Goal: Information Seeking & Learning: Learn about a topic

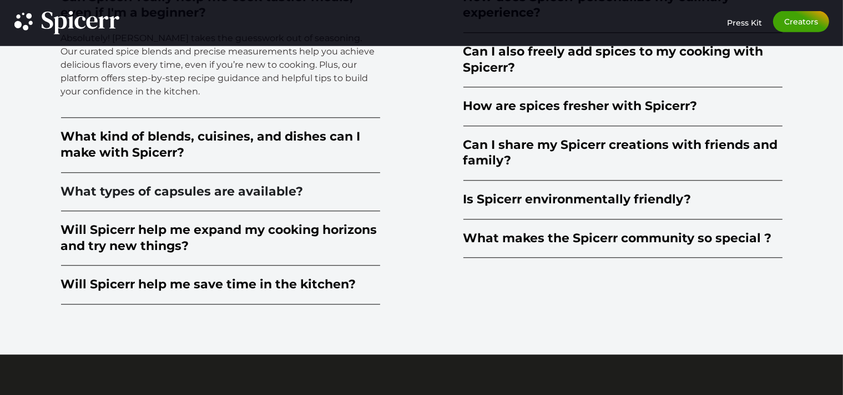
scroll to position [2814, 0]
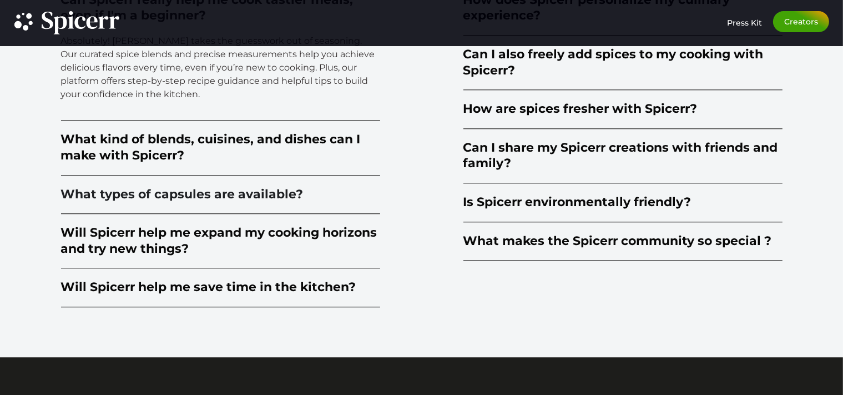
click at [172, 193] on div "What types of capsules are available?" at bounding box center [182, 195] width 243 height 16
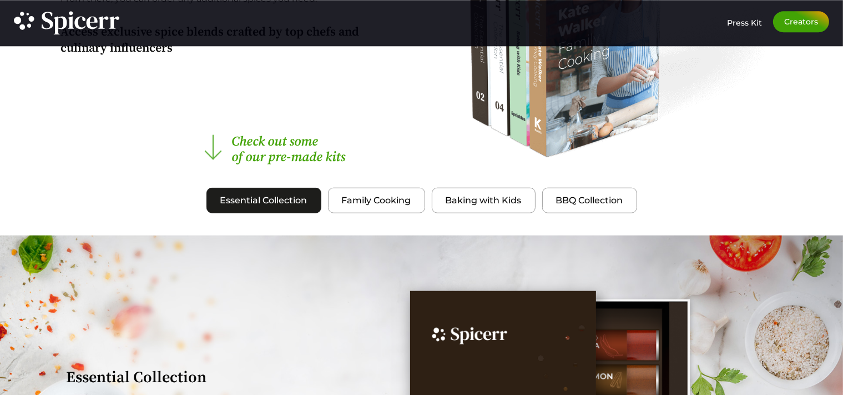
scroll to position [1055, 0]
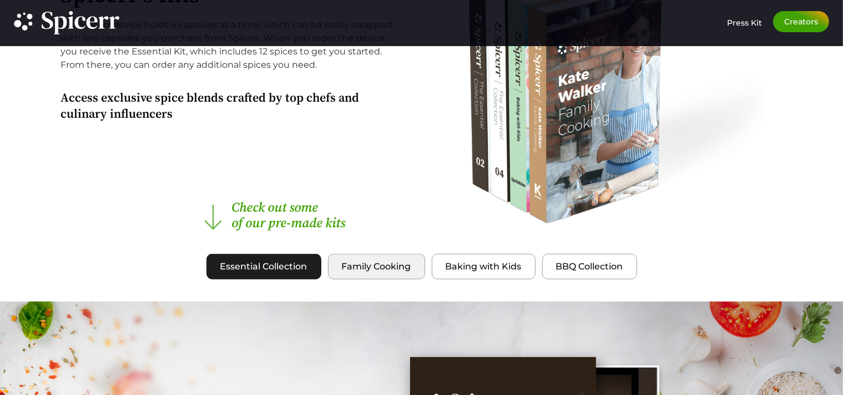
click at [378, 262] on span "Family Cooking" at bounding box center [376, 266] width 69 height 13
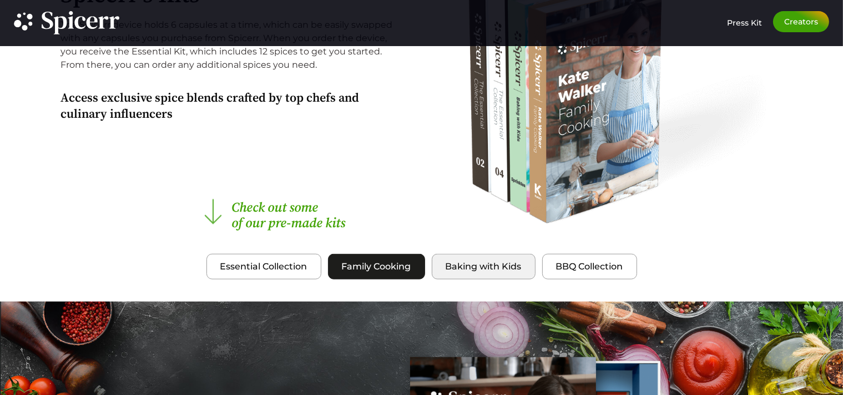
click at [476, 263] on span "Baking with Kids" at bounding box center [484, 266] width 76 height 13
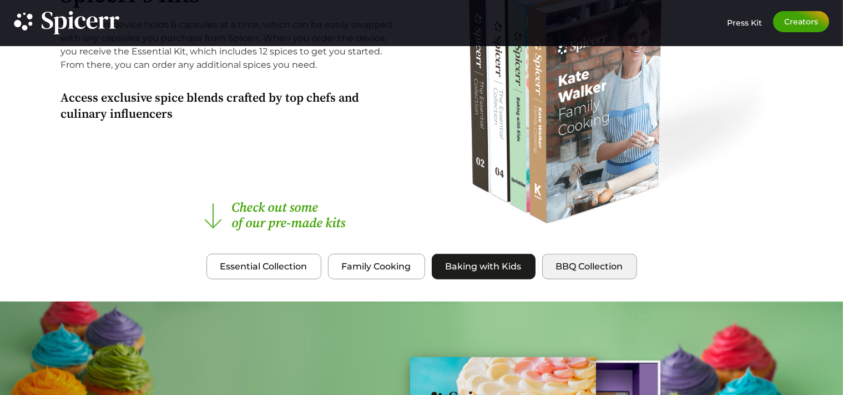
click at [577, 268] on span "BBQ Collection" at bounding box center [589, 266] width 67 height 13
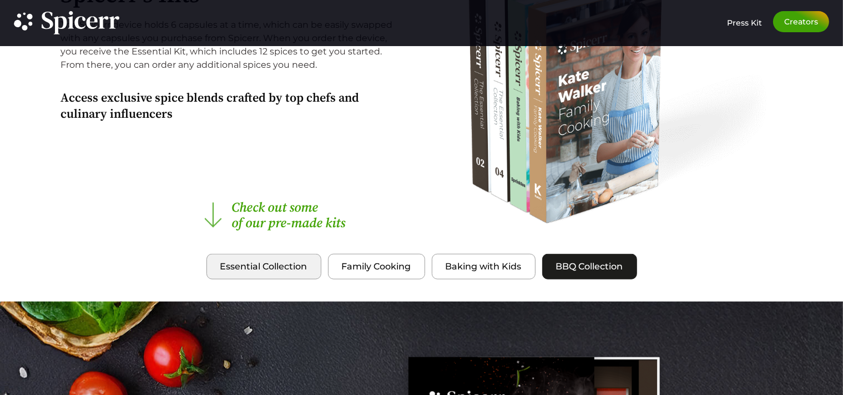
click at [294, 261] on span "Essential Collection" at bounding box center [263, 266] width 87 height 13
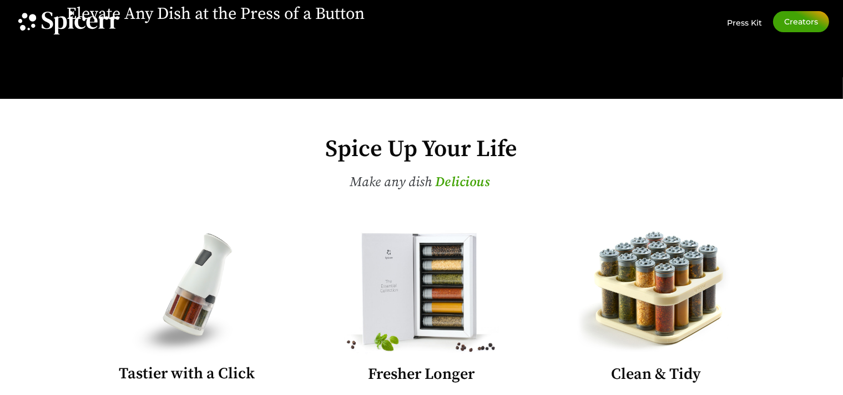
scroll to position [95, 0]
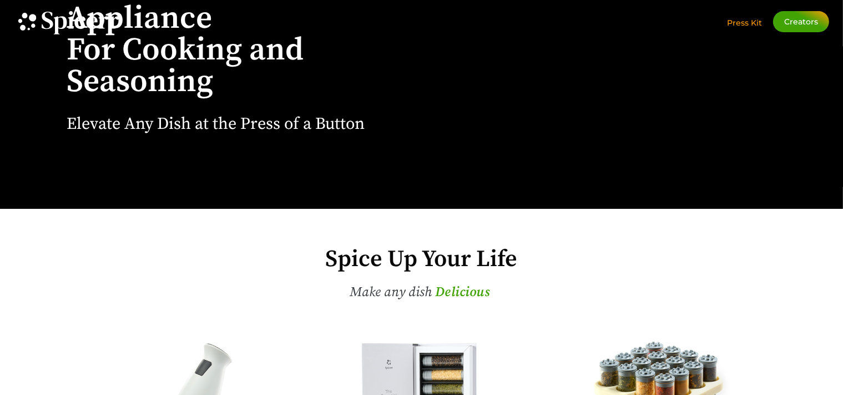
click at [742, 25] on span "Press Kit" at bounding box center [744, 23] width 35 height 10
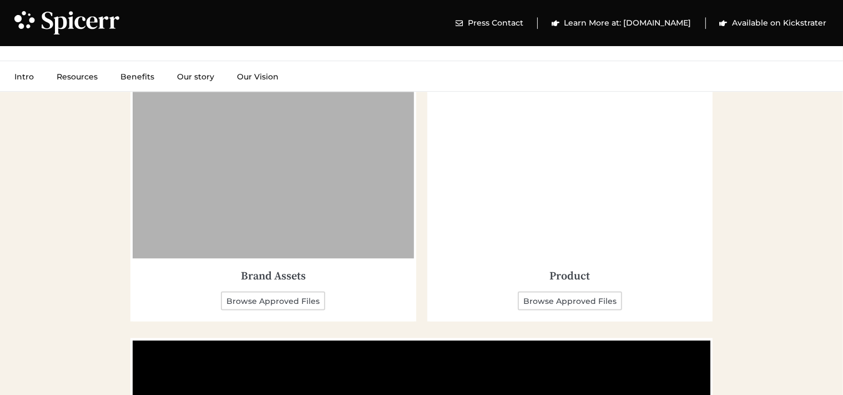
scroll to position [1641, 0]
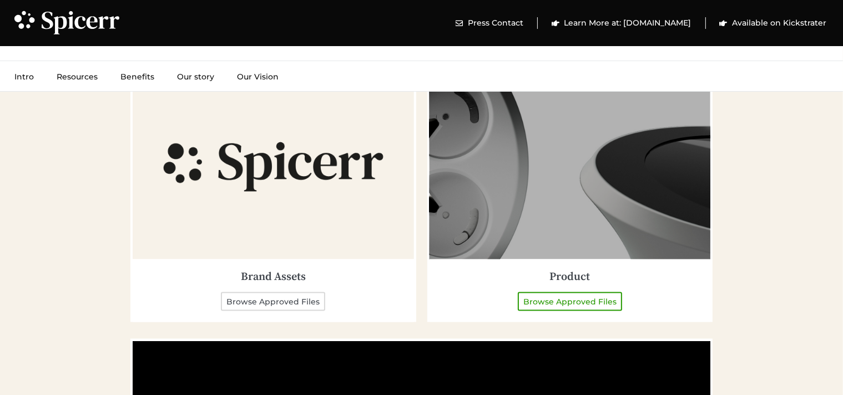
click at [567, 299] on link "Browse Approved Files" at bounding box center [570, 301] width 104 height 19
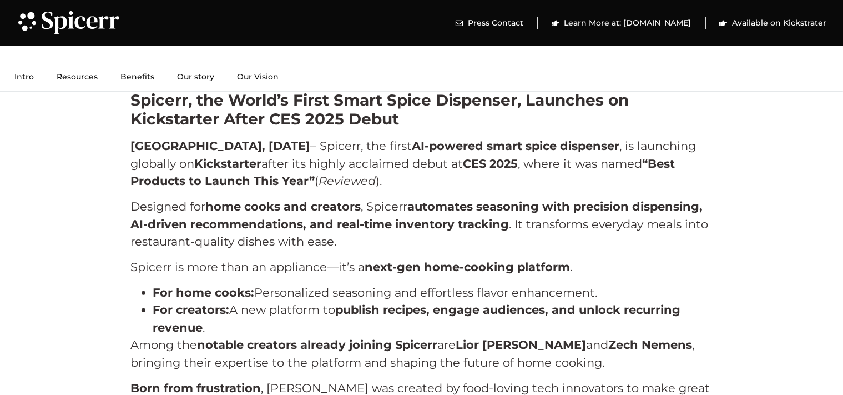
scroll to position [0, 0]
